Goal: Check status: Check status

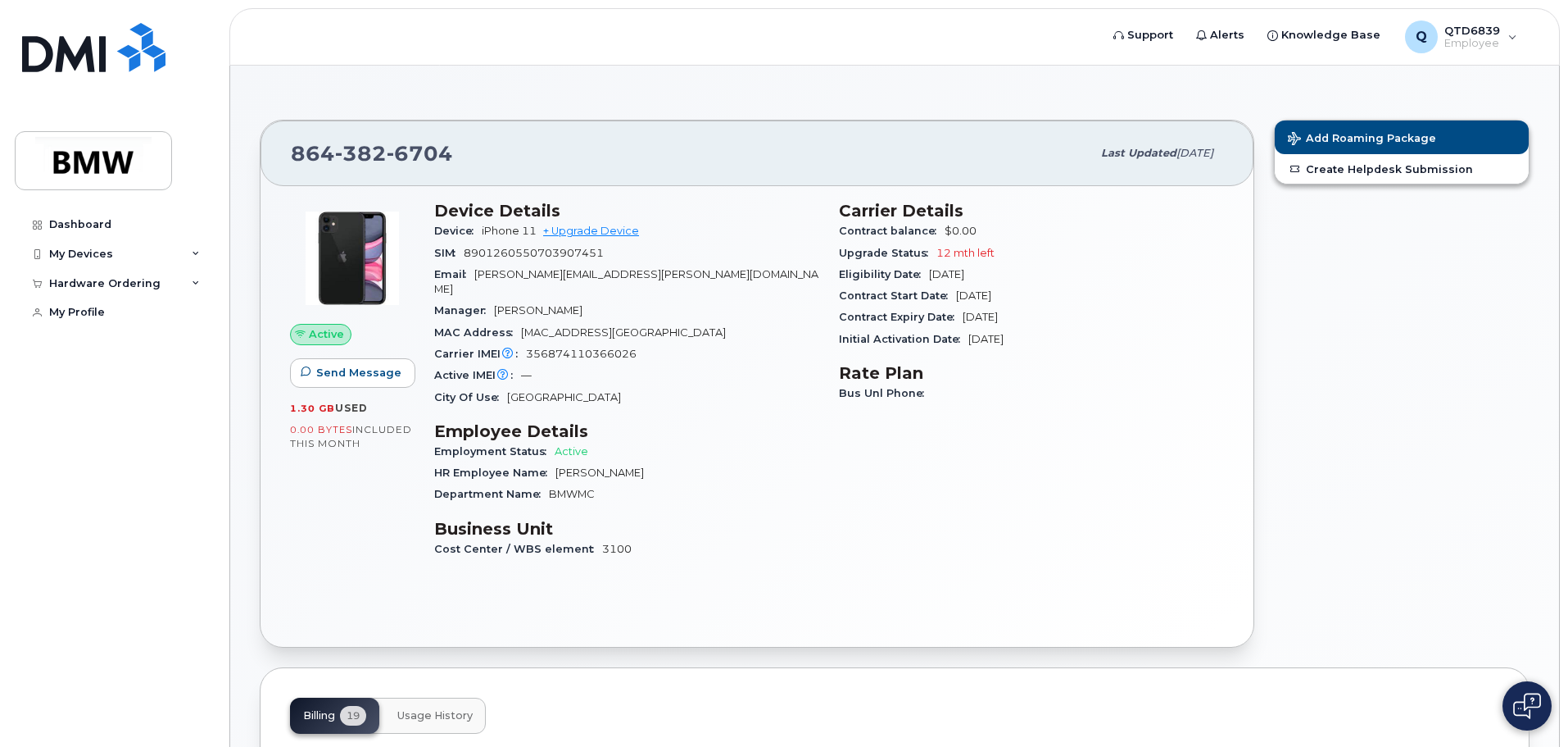
click at [1172, 474] on div "Carrier Details Contract balance $0.00 Upgrade Status 12 mth left Eligibility D…" at bounding box center [1032, 387] width 405 height 392
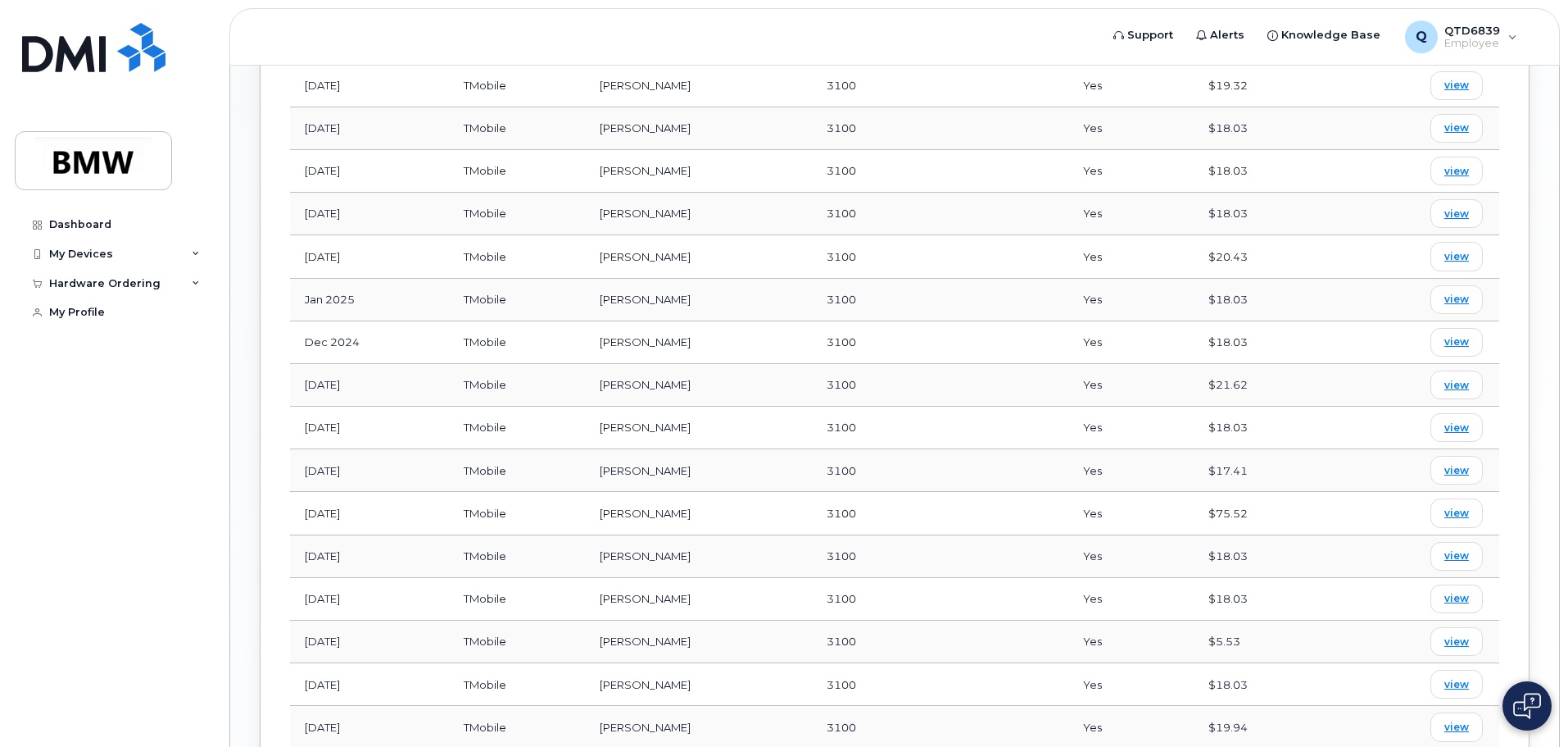
scroll to position [793, 0]
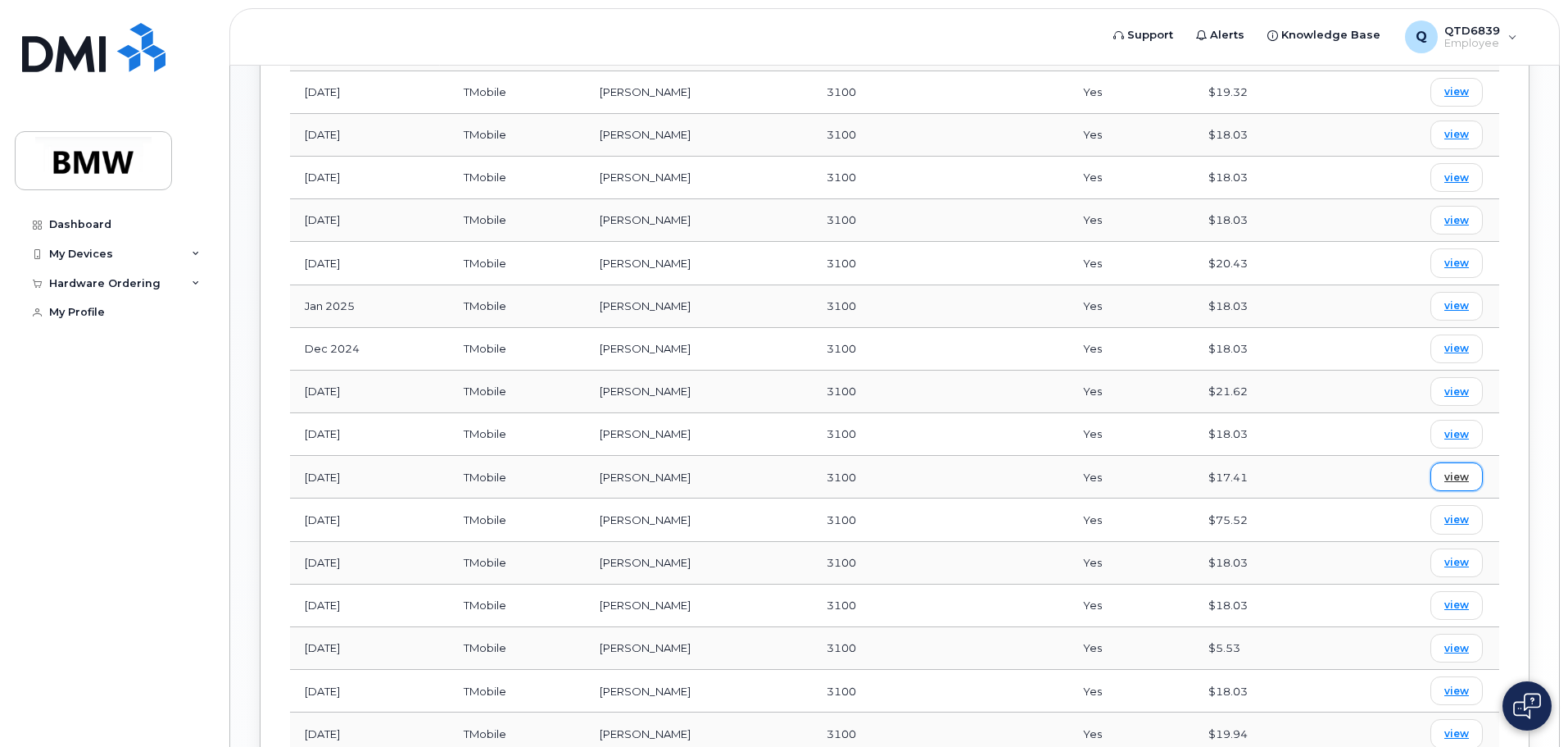
click at [1458, 470] on span "view" at bounding box center [1457, 477] width 25 height 15
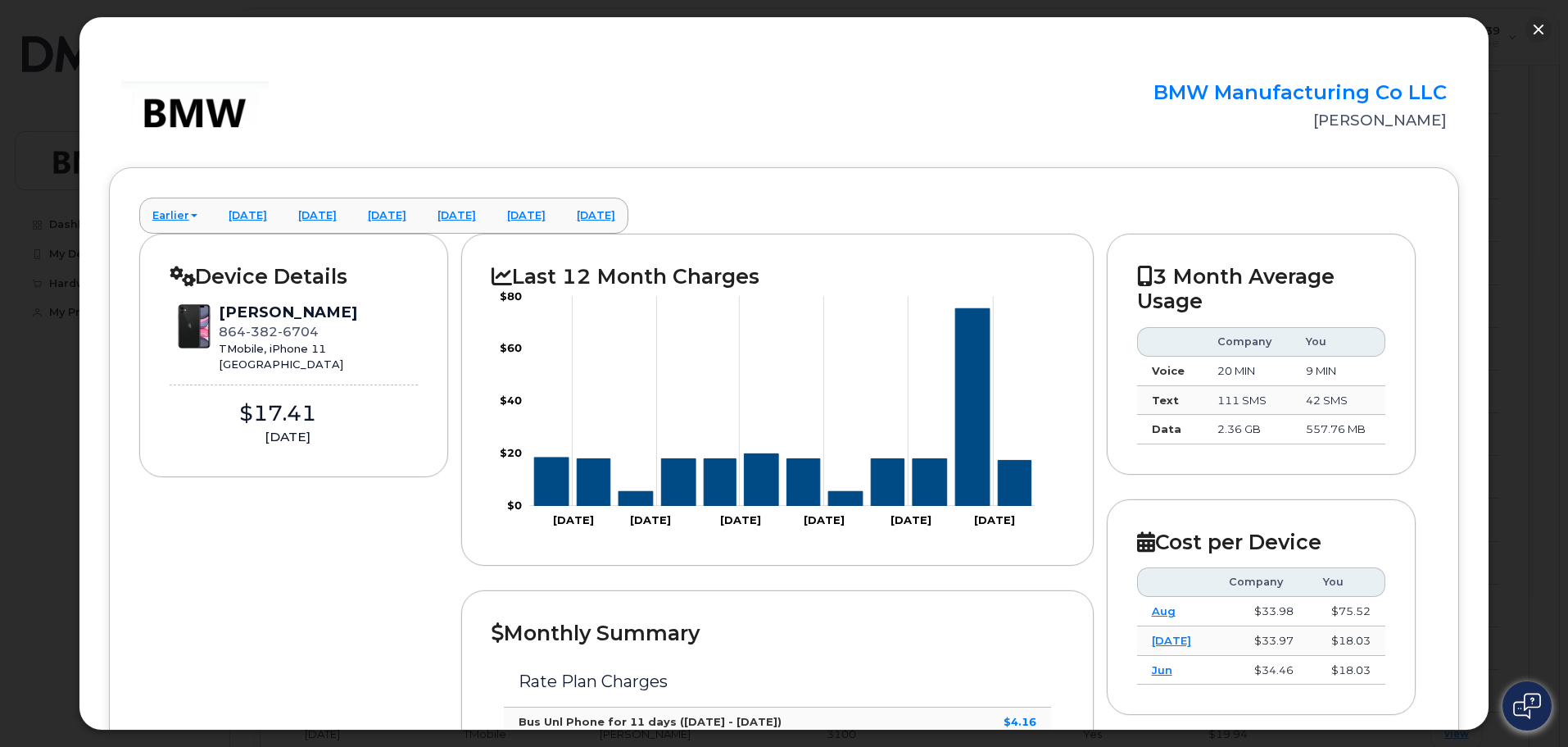
scroll to position [0, 0]
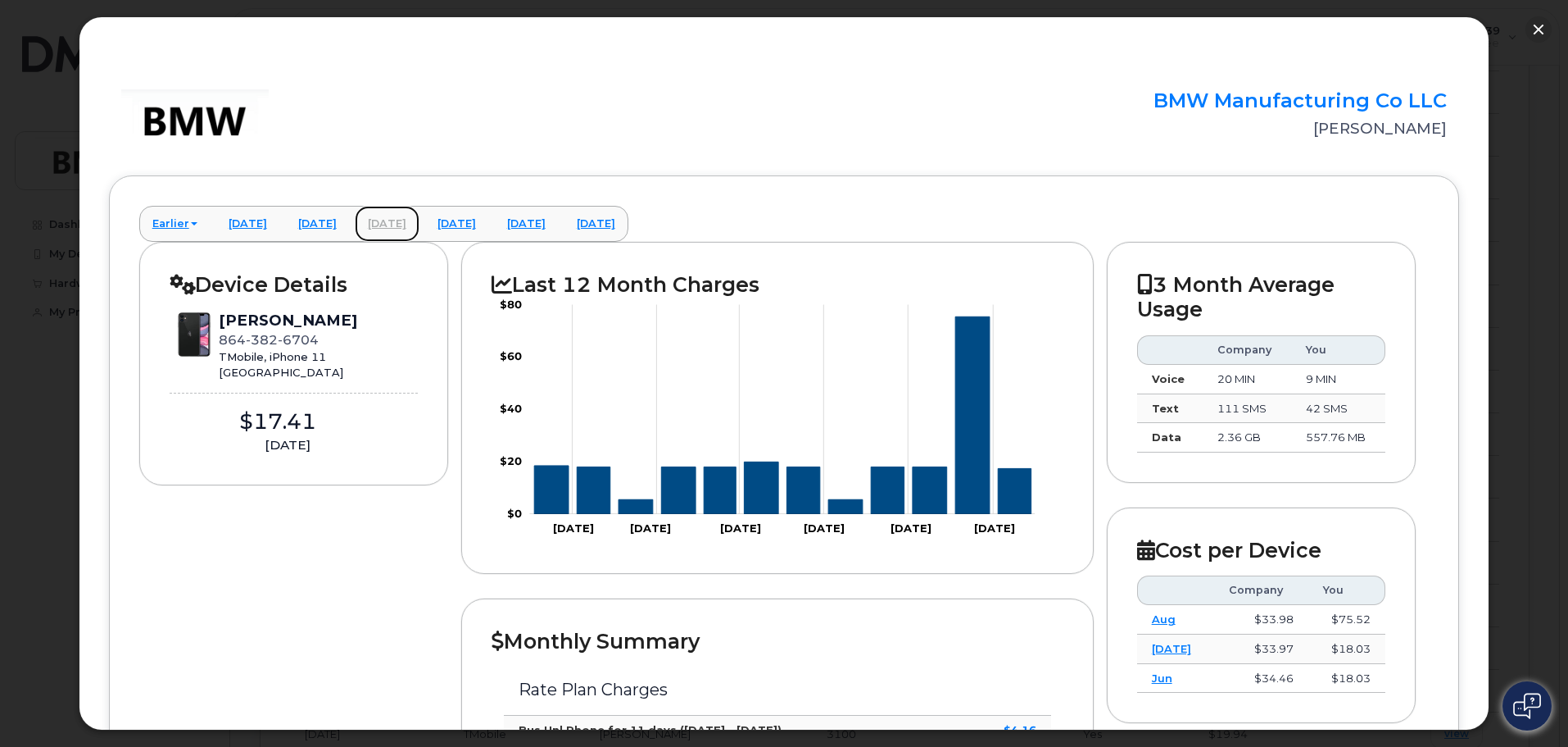
click at [420, 227] on link "[DATE]" at bounding box center [387, 223] width 65 height 36
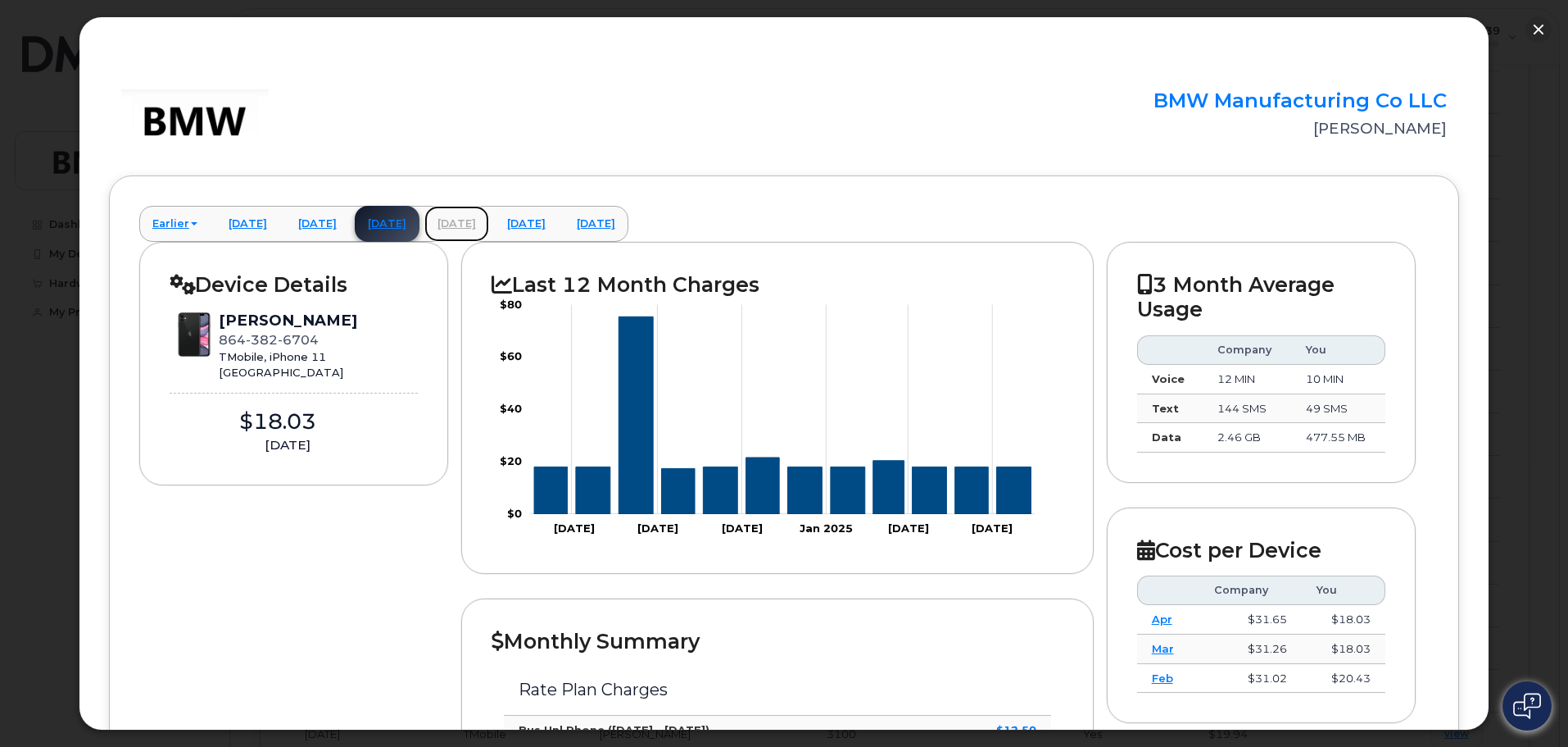
click at [489, 223] on link "[DATE]" at bounding box center [457, 223] width 65 height 36
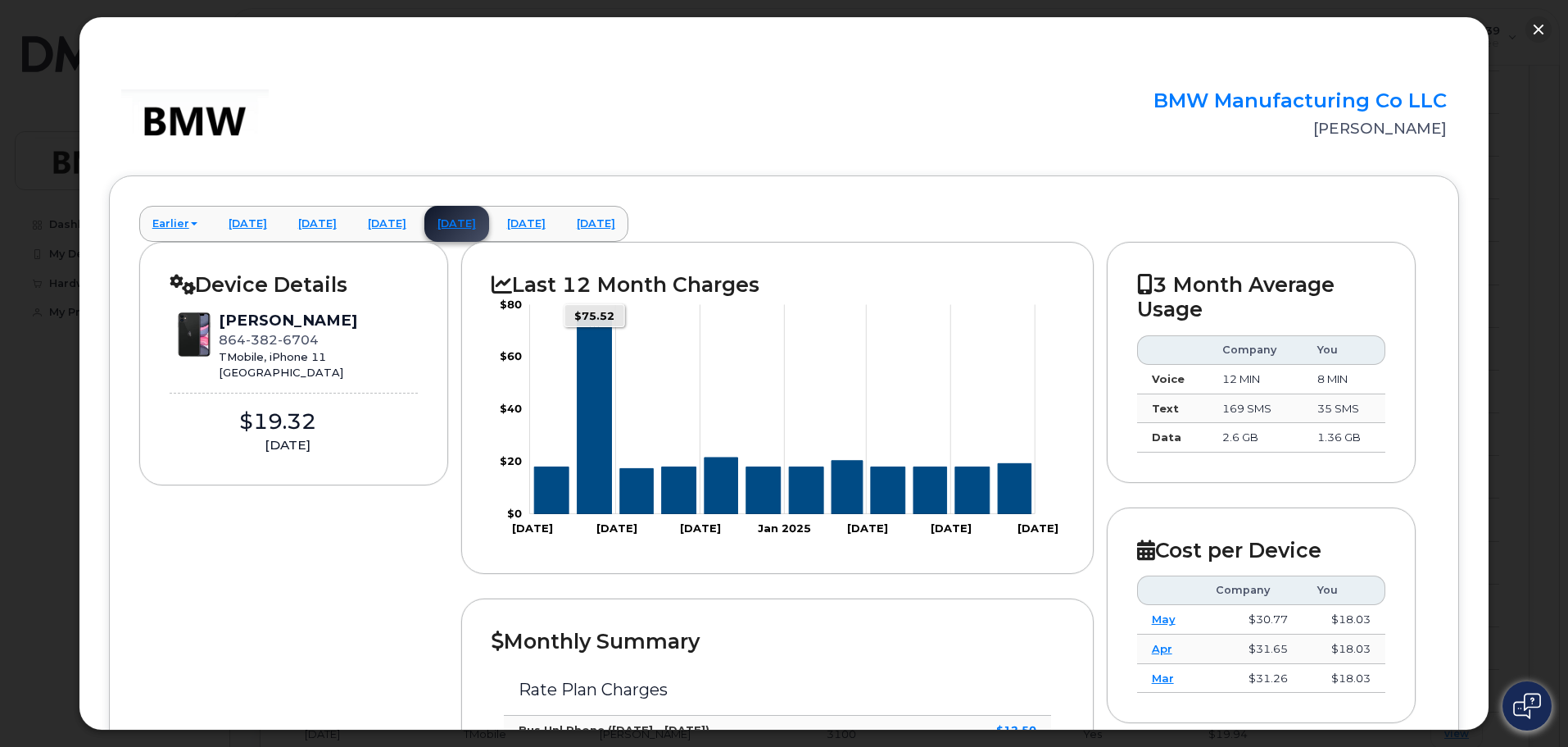
click at [600, 442] on icon "Series" at bounding box center [594, 416] width 34 height 198
click at [597, 515] on rect at bounding box center [776, 420] width 568 height 247
click at [596, 504] on icon "Series" at bounding box center [594, 416] width 34 height 198
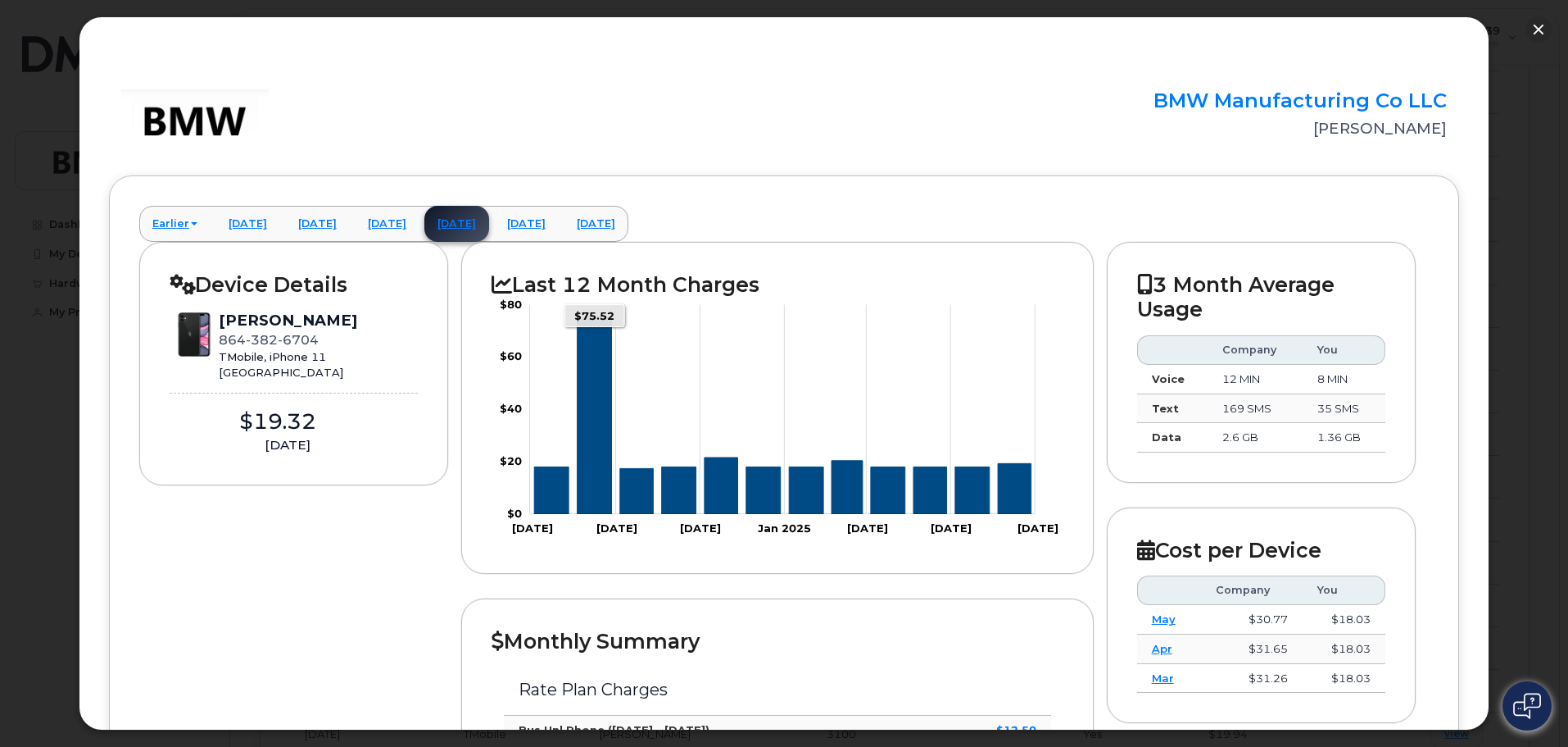
click at [593, 315] on rect "Chart" at bounding box center [782, 409] width 505 height 209
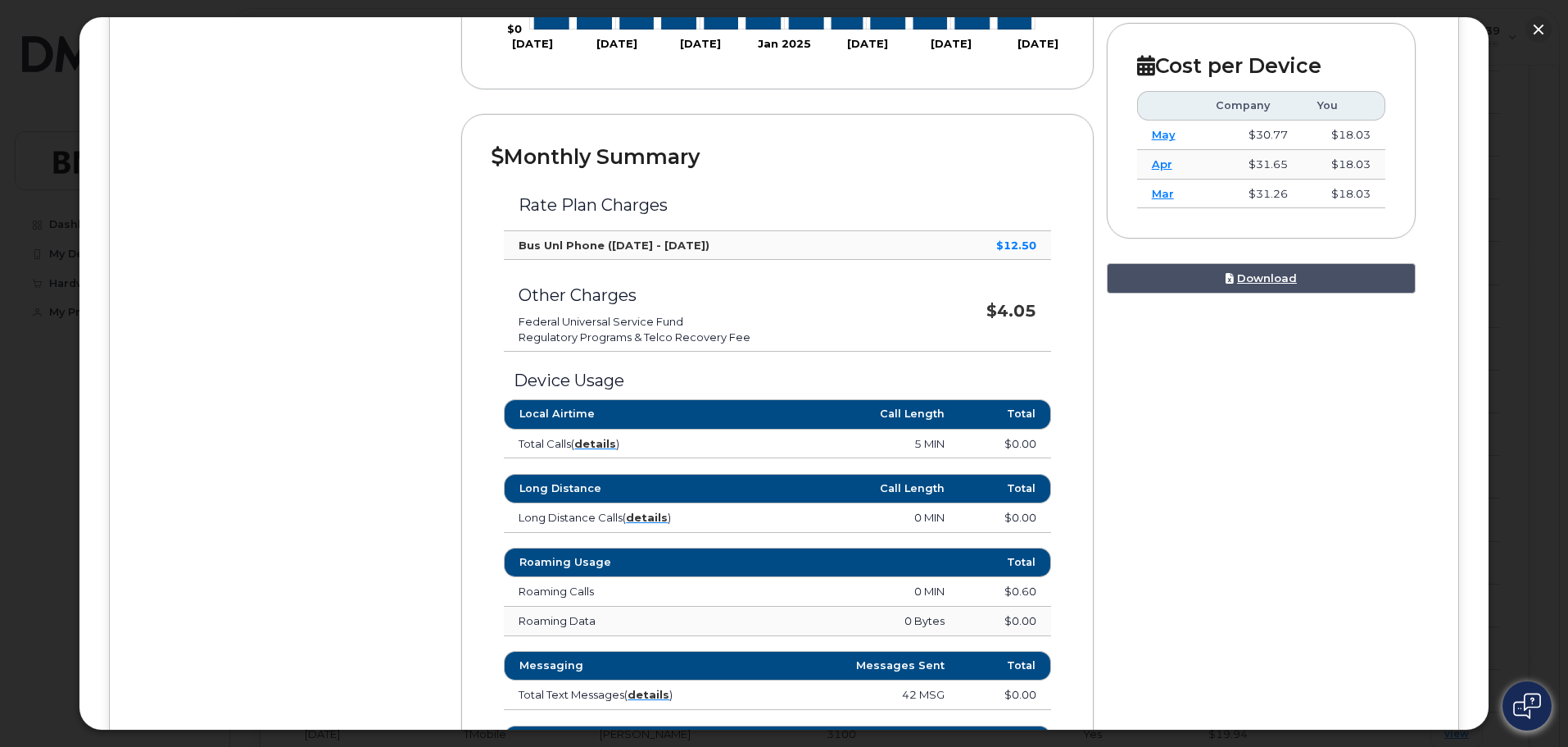
scroll to position [75, 0]
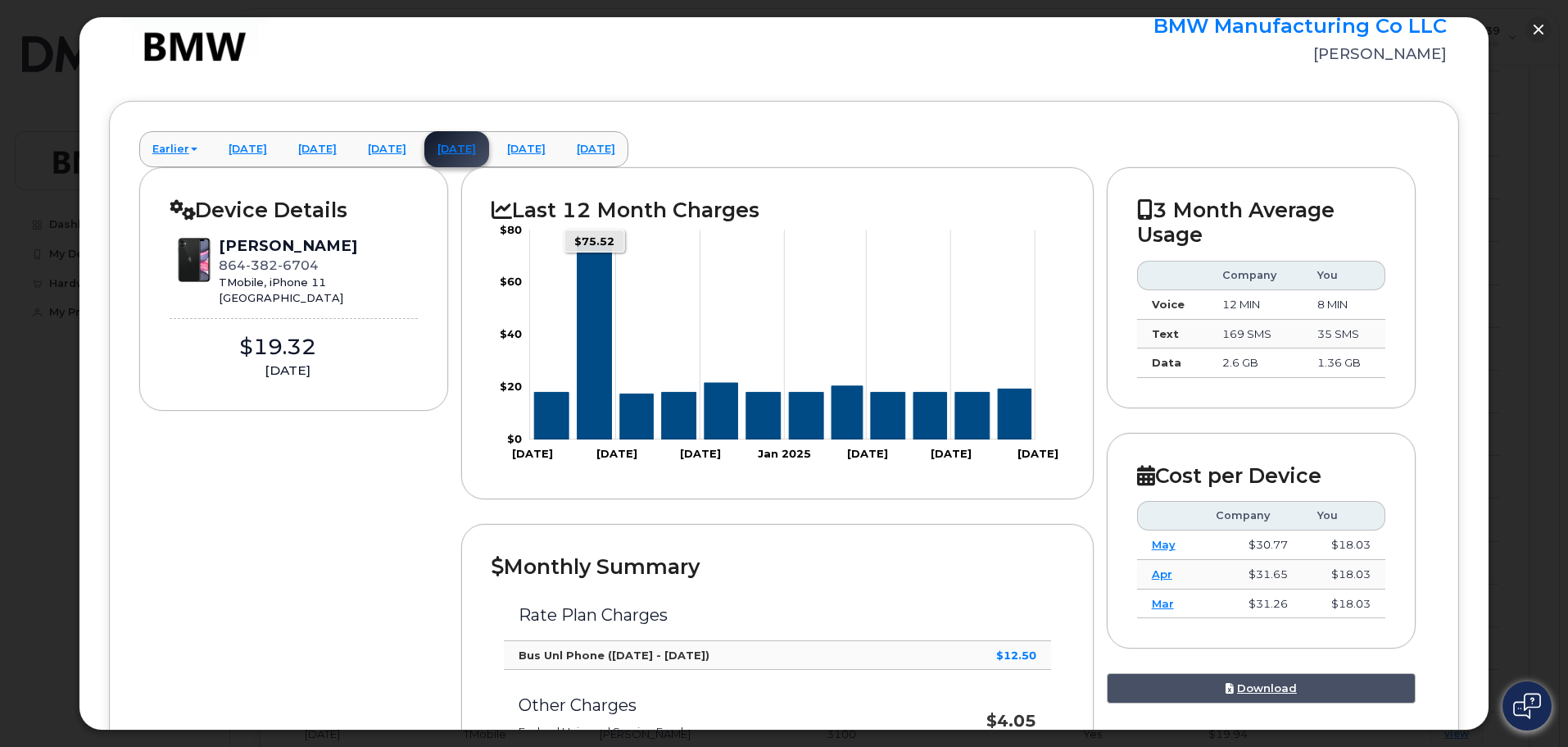
click at [597, 388] on icon "Series" at bounding box center [594, 341] width 34 height 198
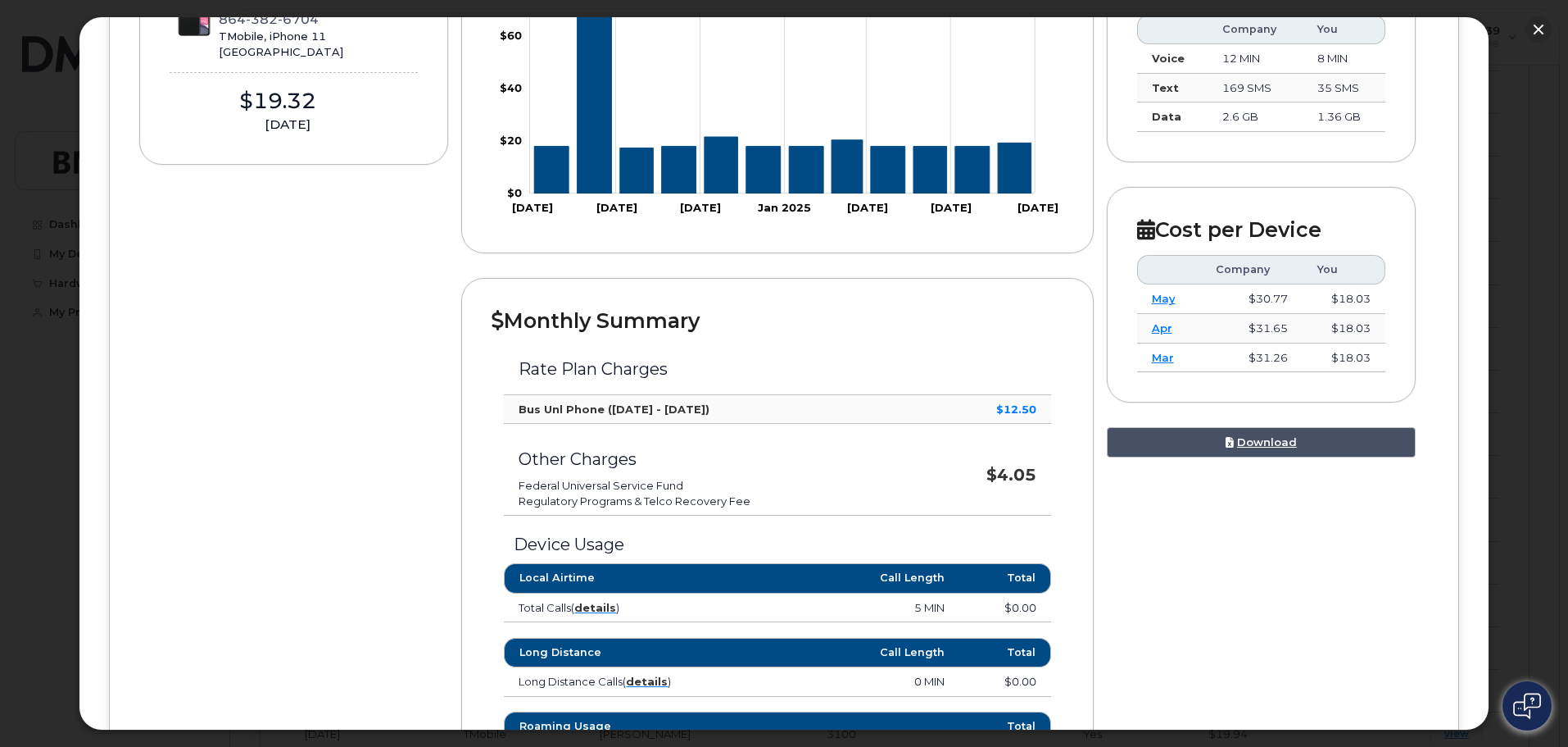
scroll to position [0, 0]
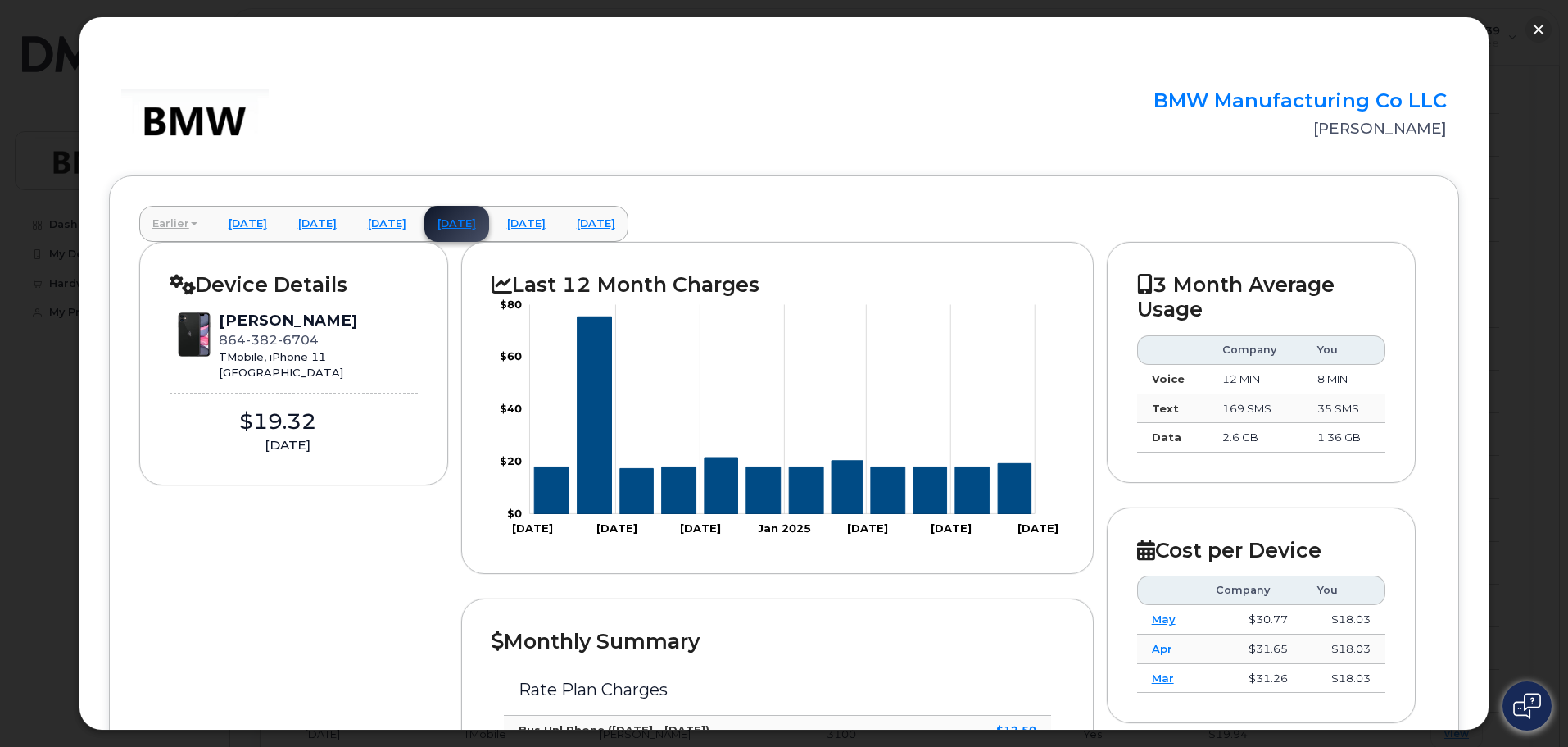
click at [173, 225] on link "Earlier" at bounding box center [175, 223] width 71 height 36
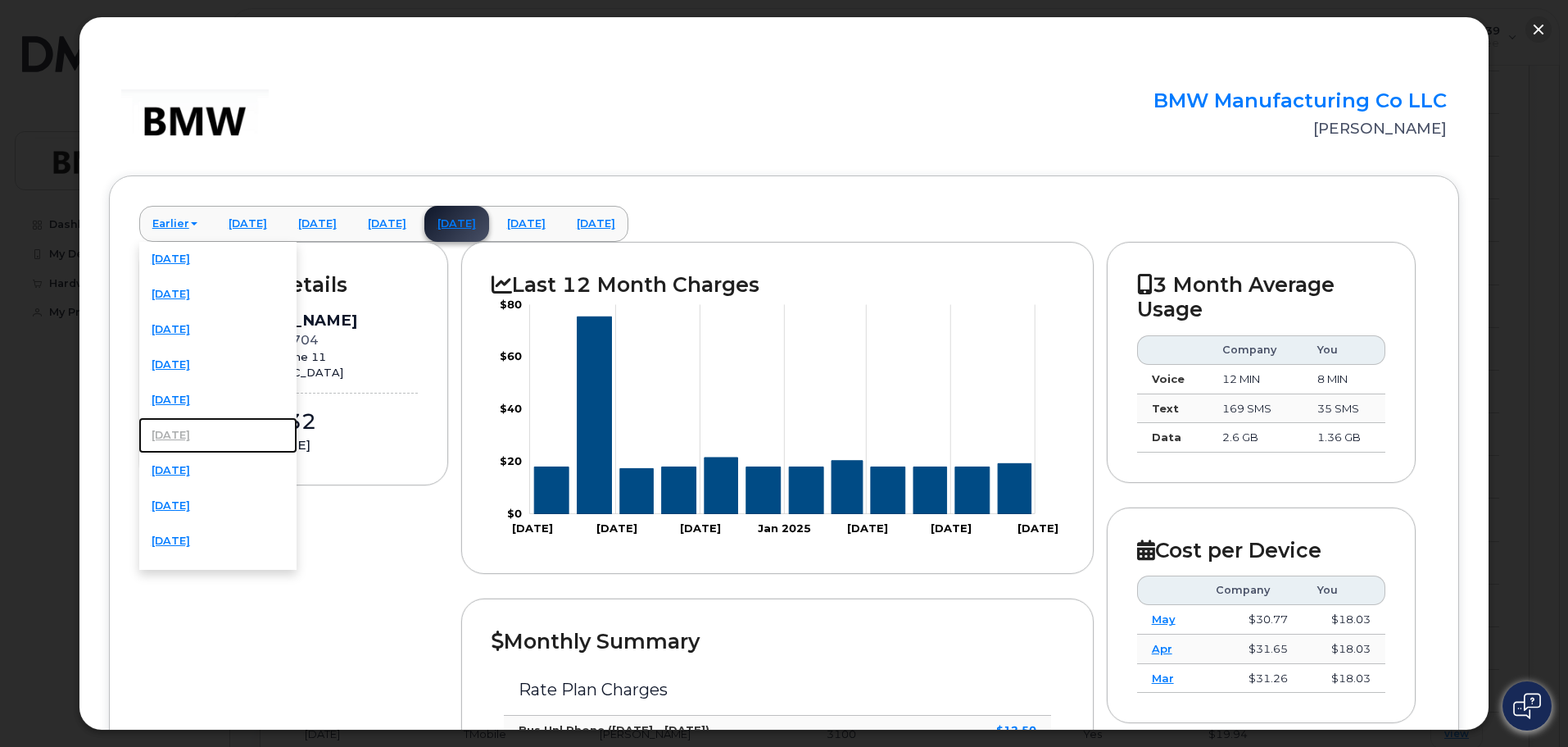
click at [204, 436] on link "[DATE]" at bounding box center [218, 435] width 159 height 36
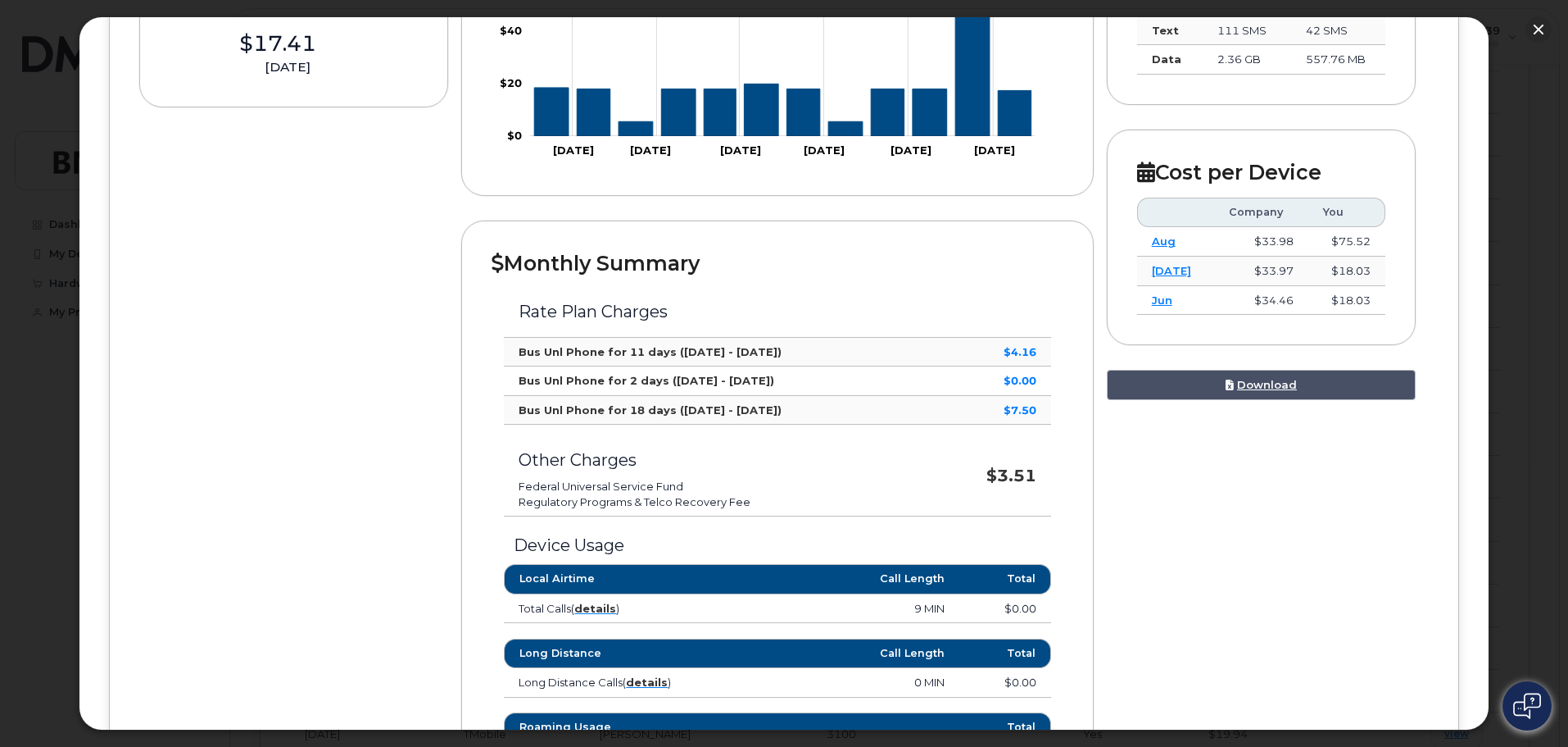
scroll to position [215, 0]
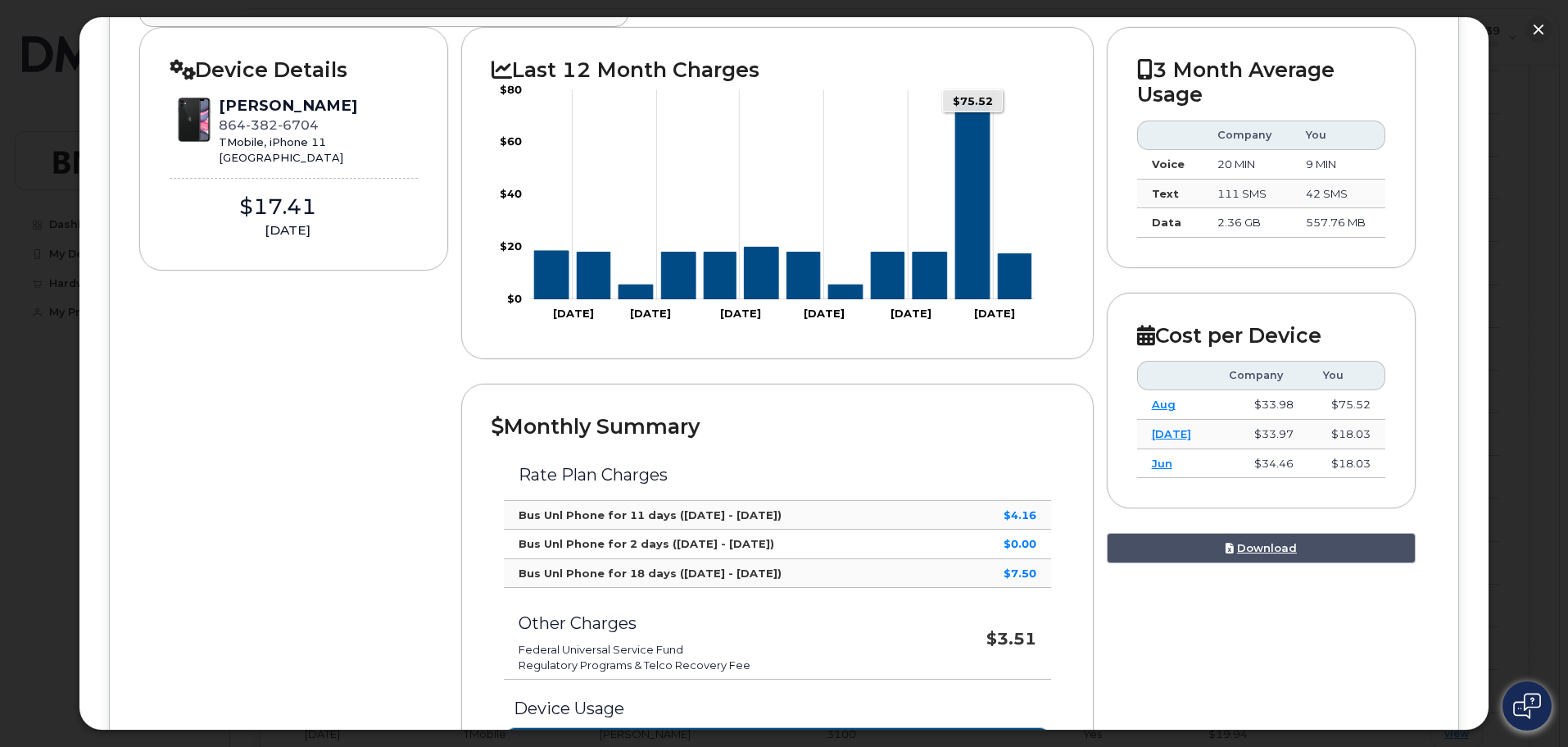
click at [971, 262] on icon "Series" at bounding box center [973, 201] width 34 height 198
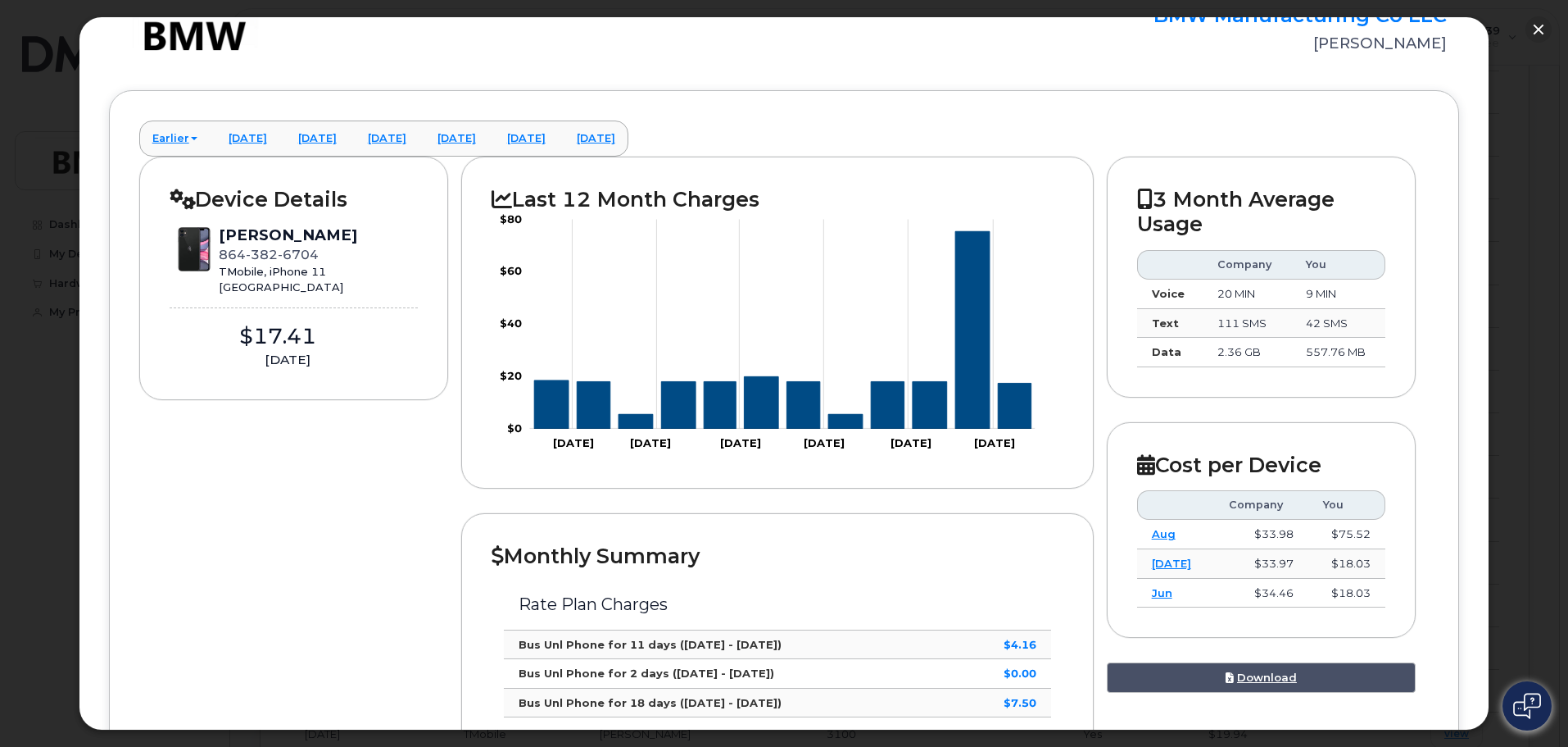
scroll to position [0, 0]
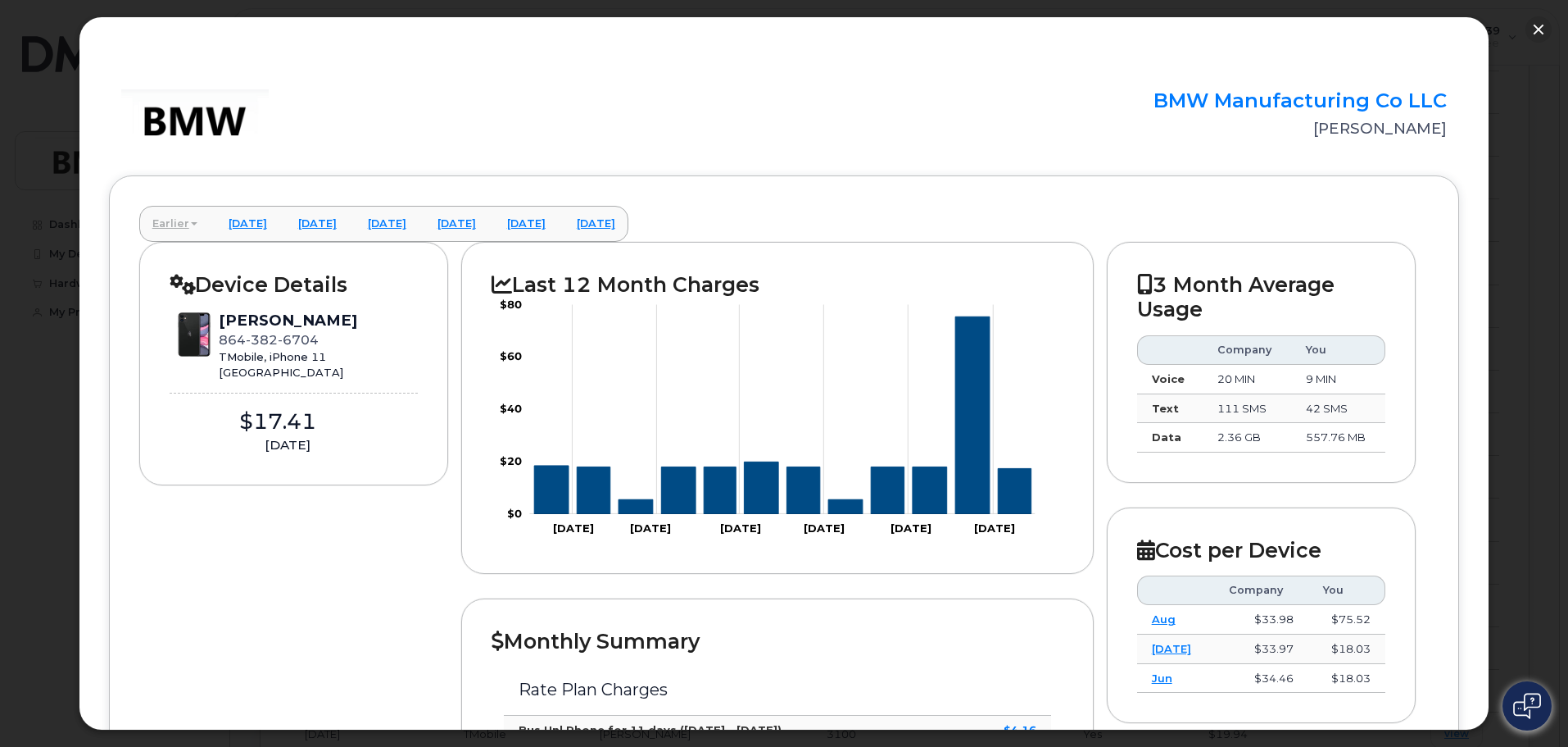
click at [168, 226] on link "Earlier" at bounding box center [175, 223] width 71 height 36
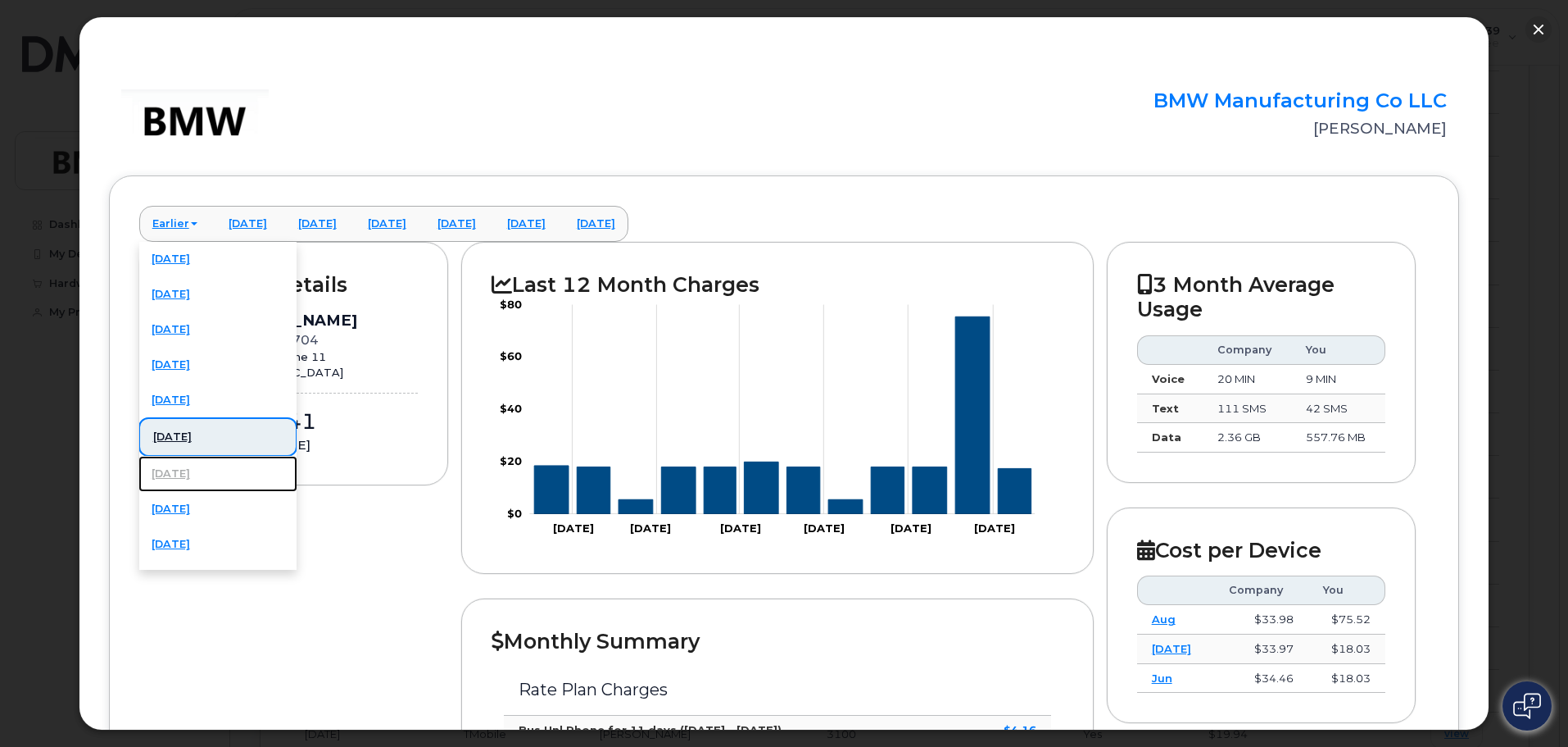
click at [198, 471] on link "[DATE]" at bounding box center [218, 473] width 159 height 36
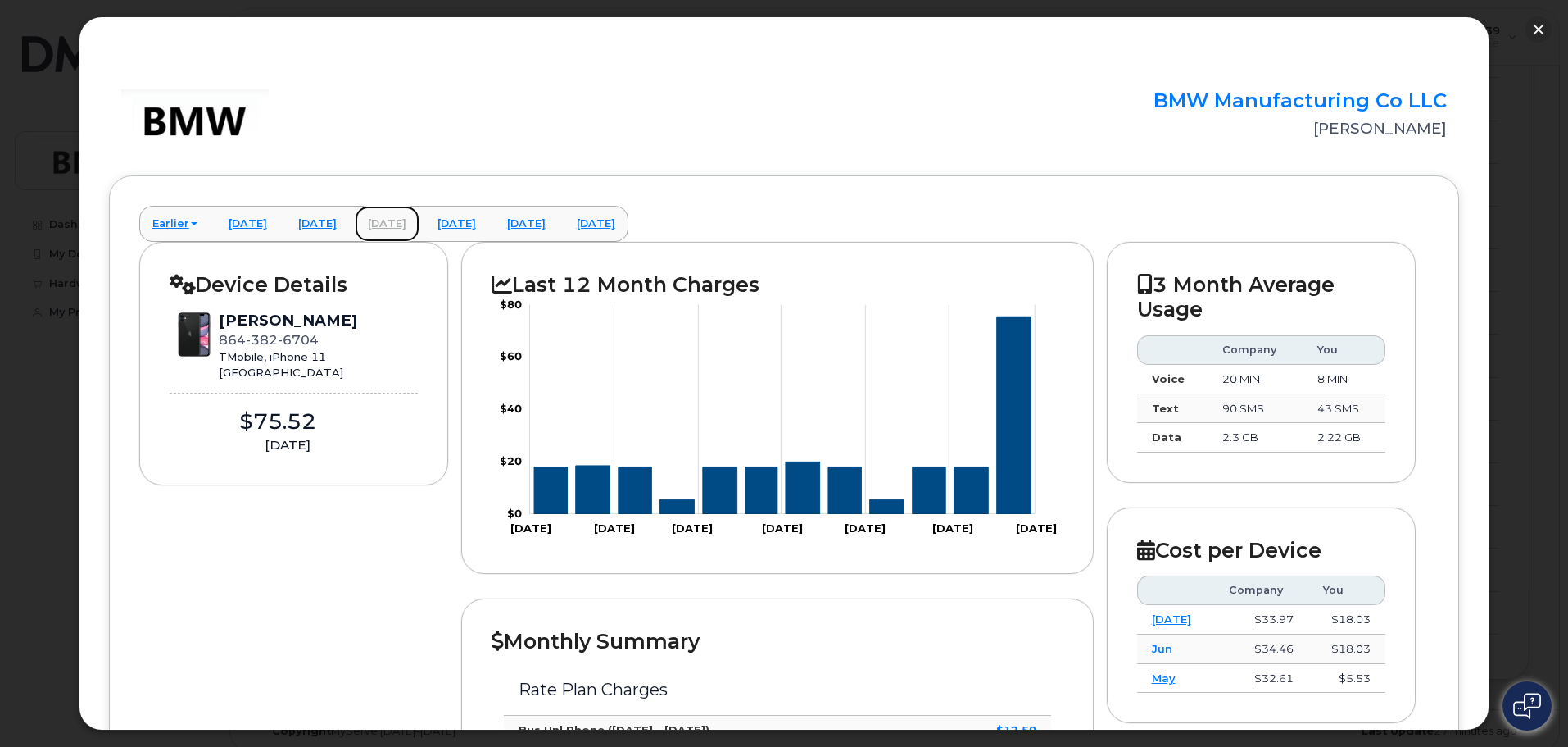
click at [420, 223] on link "[DATE]" at bounding box center [387, 223] width 65 height 36
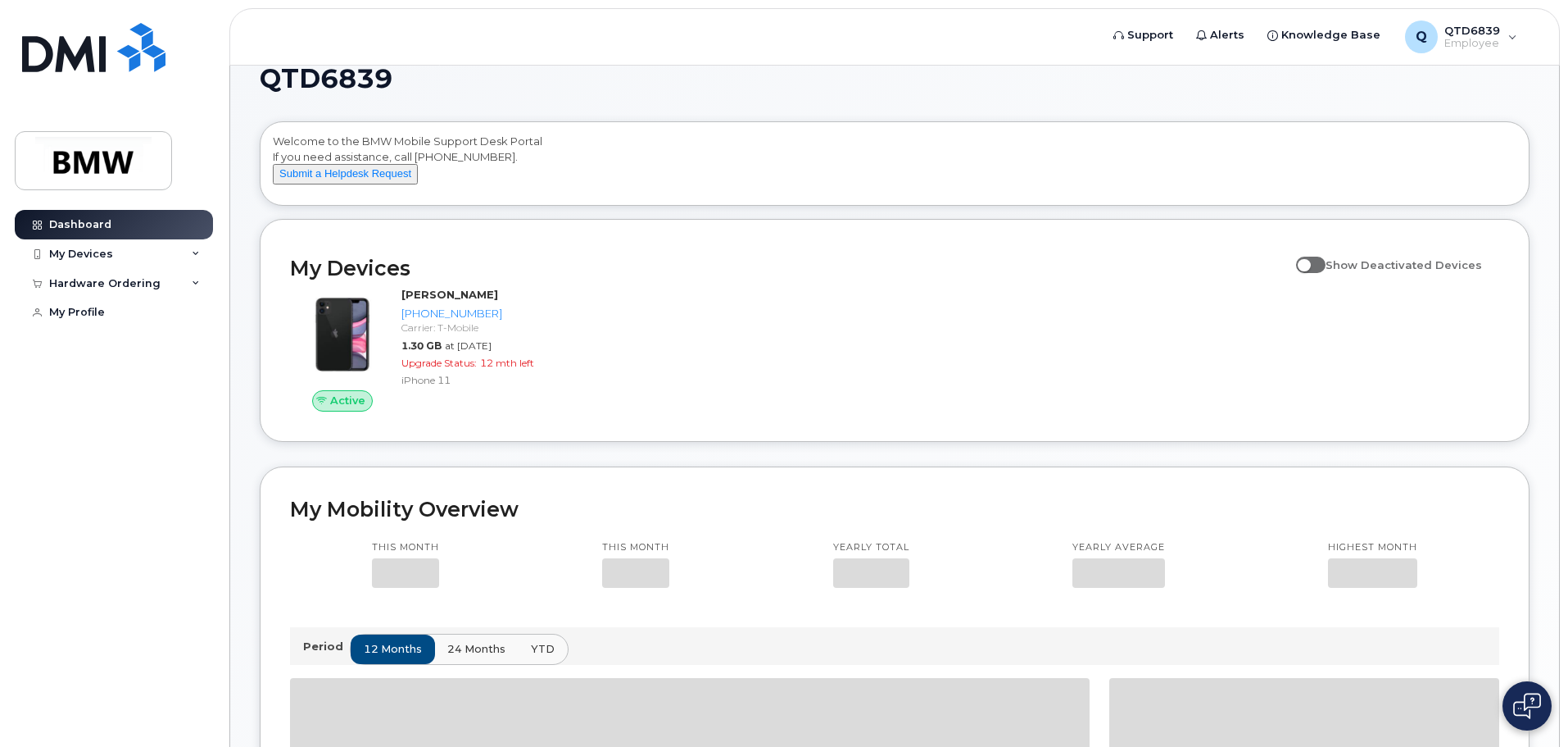
scroll to position [82, 0]
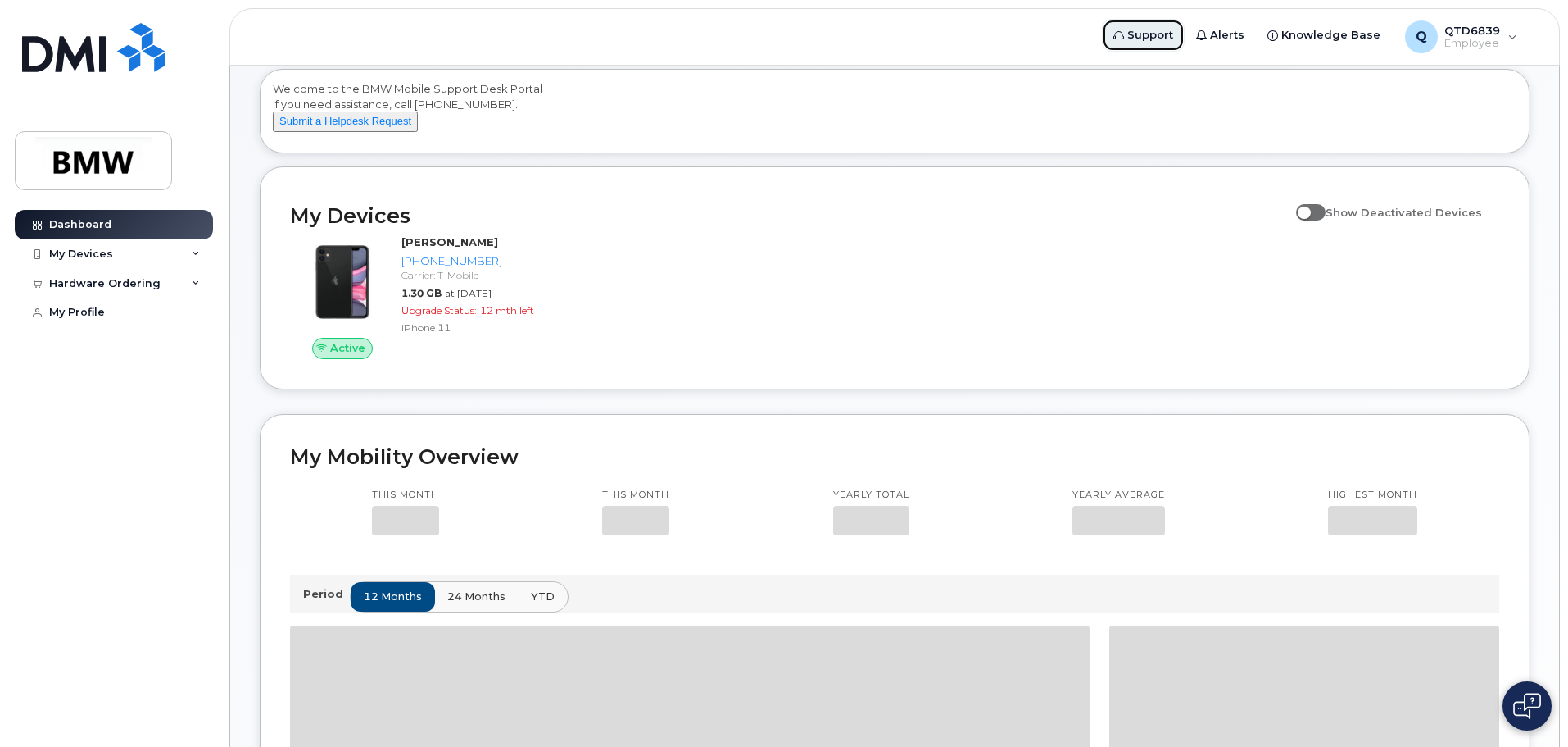
click at [1164, 33] on span "Support" at bounding box center [1150, 36] width 46 height 17
